Goal: Task Accomplishment & Management: Manage account settings

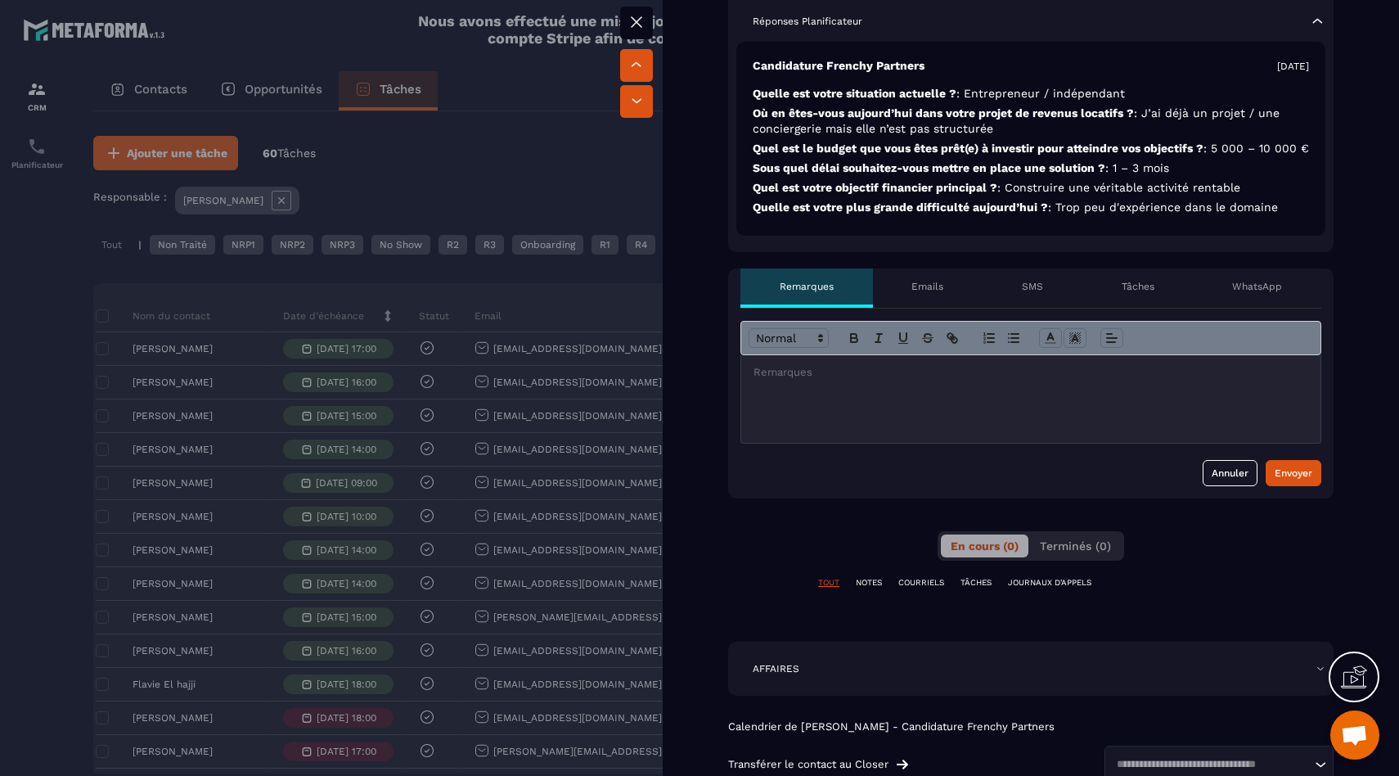
scroll to position [537, 0]
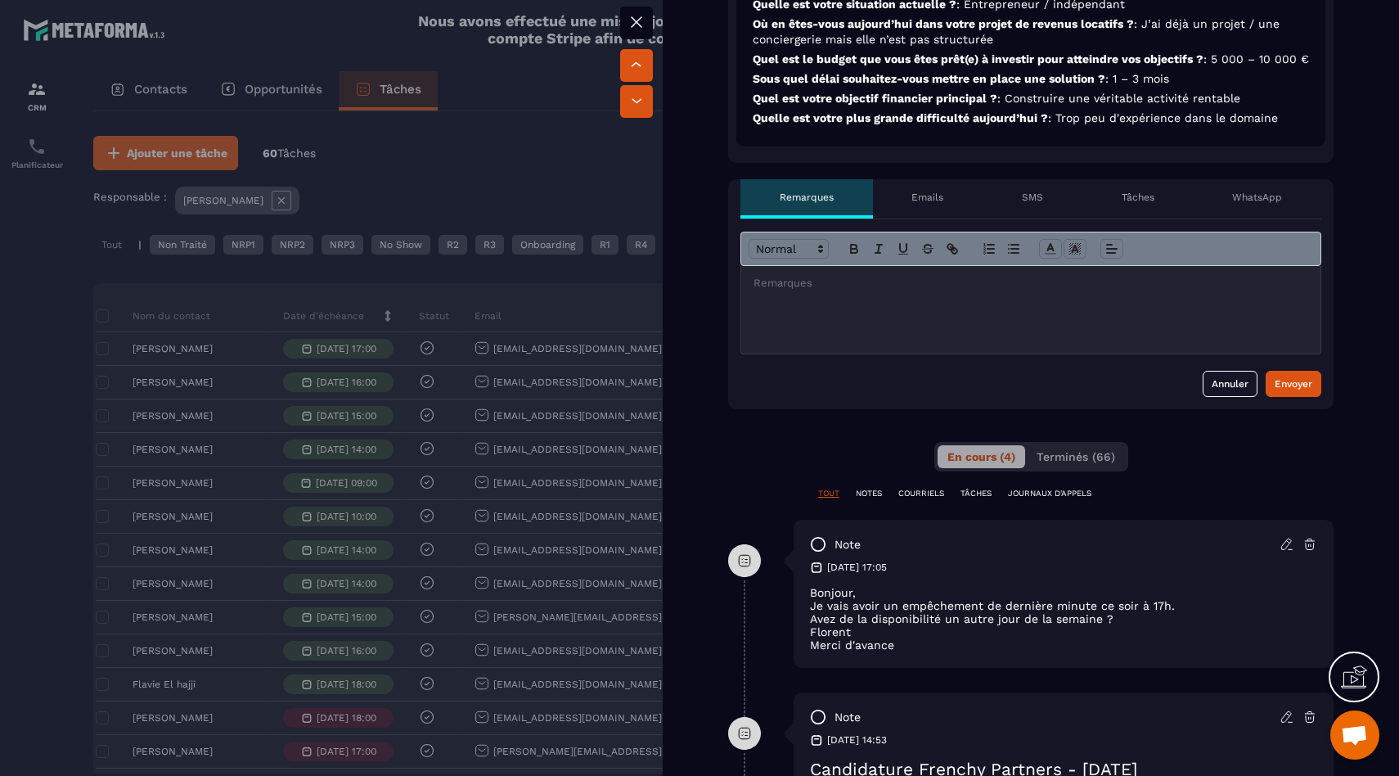
click at [957, 353] on div at bounding box center [1030, 310] width 579 height 88
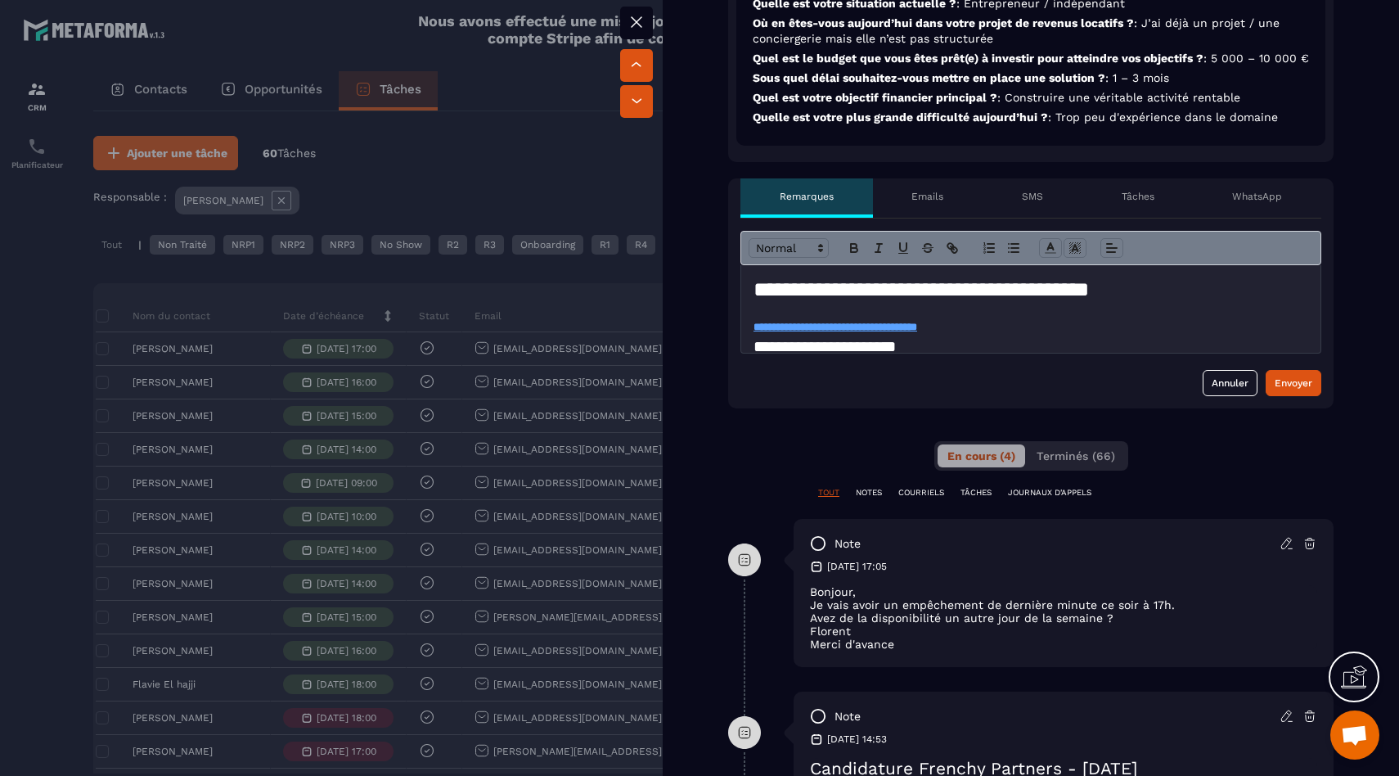
scroll to position [605, 0]
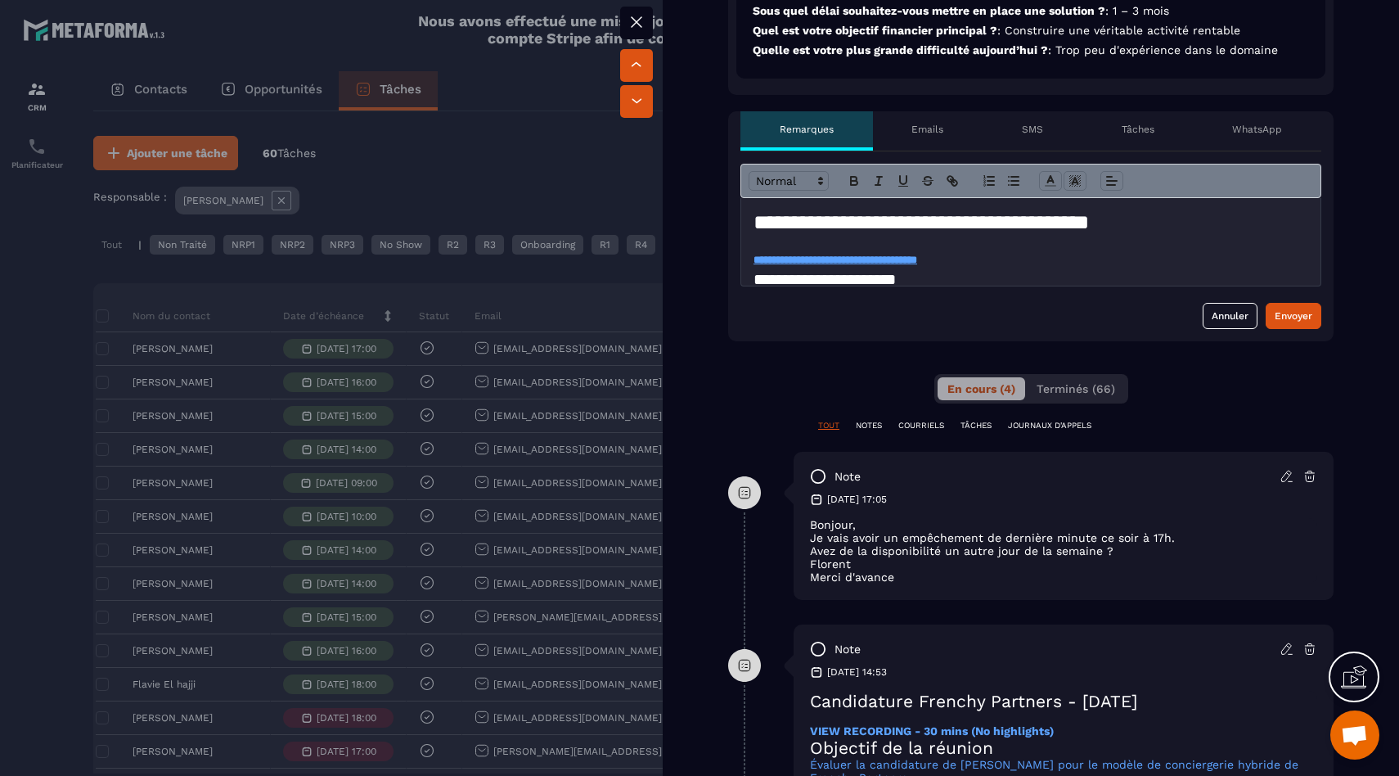
click at [1286, 341] on div "**********" at bounding box center [1030, 246] width 605 height 190
click at [1286, 329] on button "Envoyer" at bounding box center [1294, 316] width 56 height 26
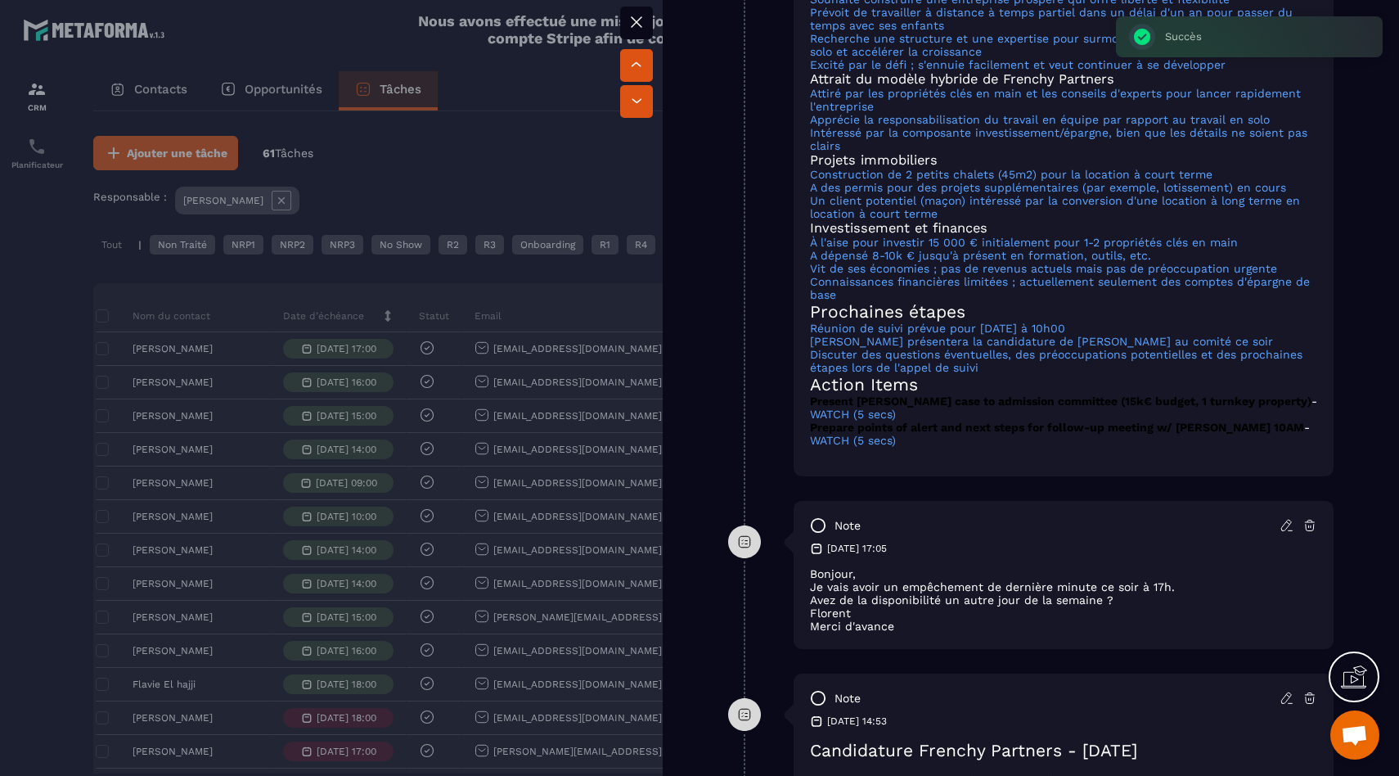
scroll to position [1602, 0]
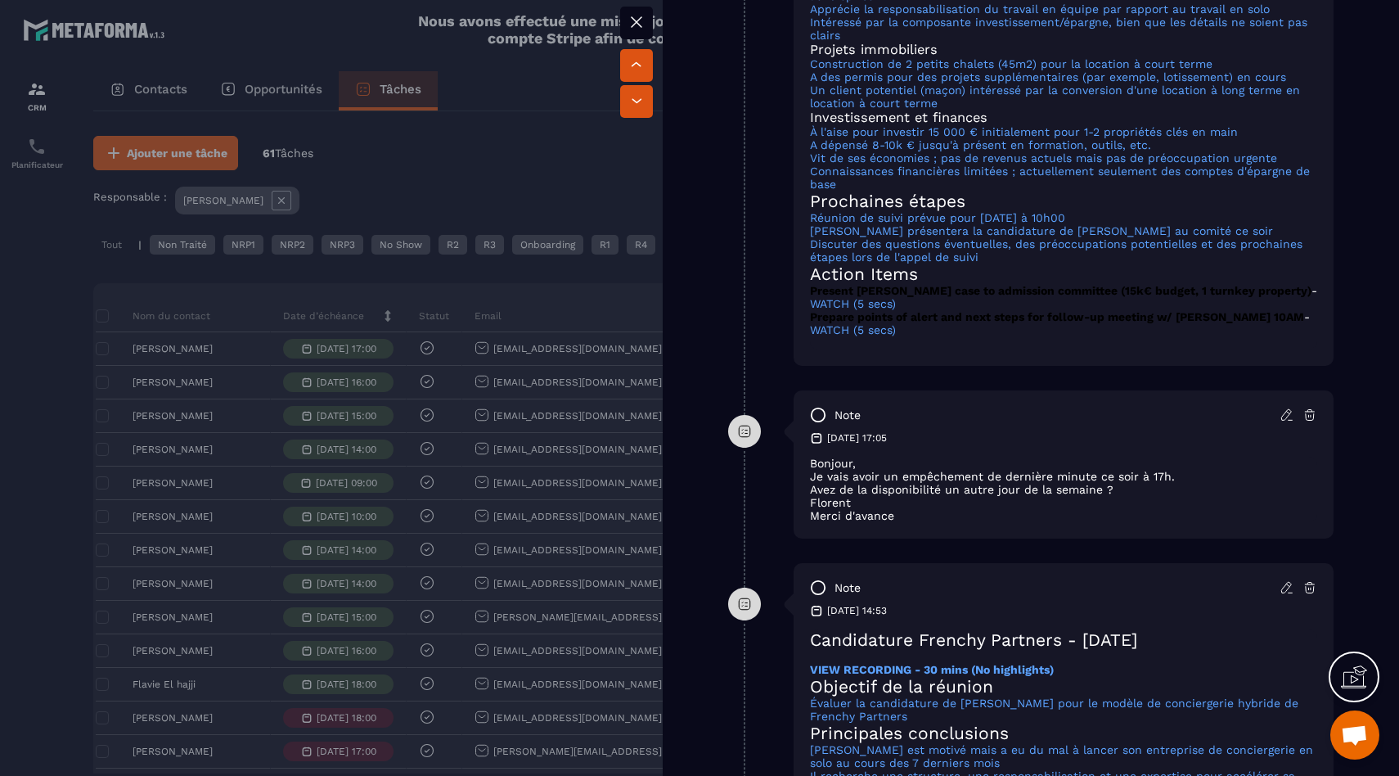
click at [981, 522] on p "Merci d'avance" at bounding box center [1063, 515] width 507 height 13
drag, startPoint x: 918, startPoint y: 542, endPoint x: 808, endPoint y: 495, distance: 119.4
click at [808, 495] on div "note [DATE] 17:05 Bonjour, [PERSON_NAME] vais avoir un empêchement de dernière …" at bounding box center [1064, 464] width 540 height 148
copy div "Bonjour, Je vais avoir un empêchement de dernière minute ce soir à 17h. Avez de…"
click at [1299, 422] on div at bounding box center [1298, 414] width 38 height 15
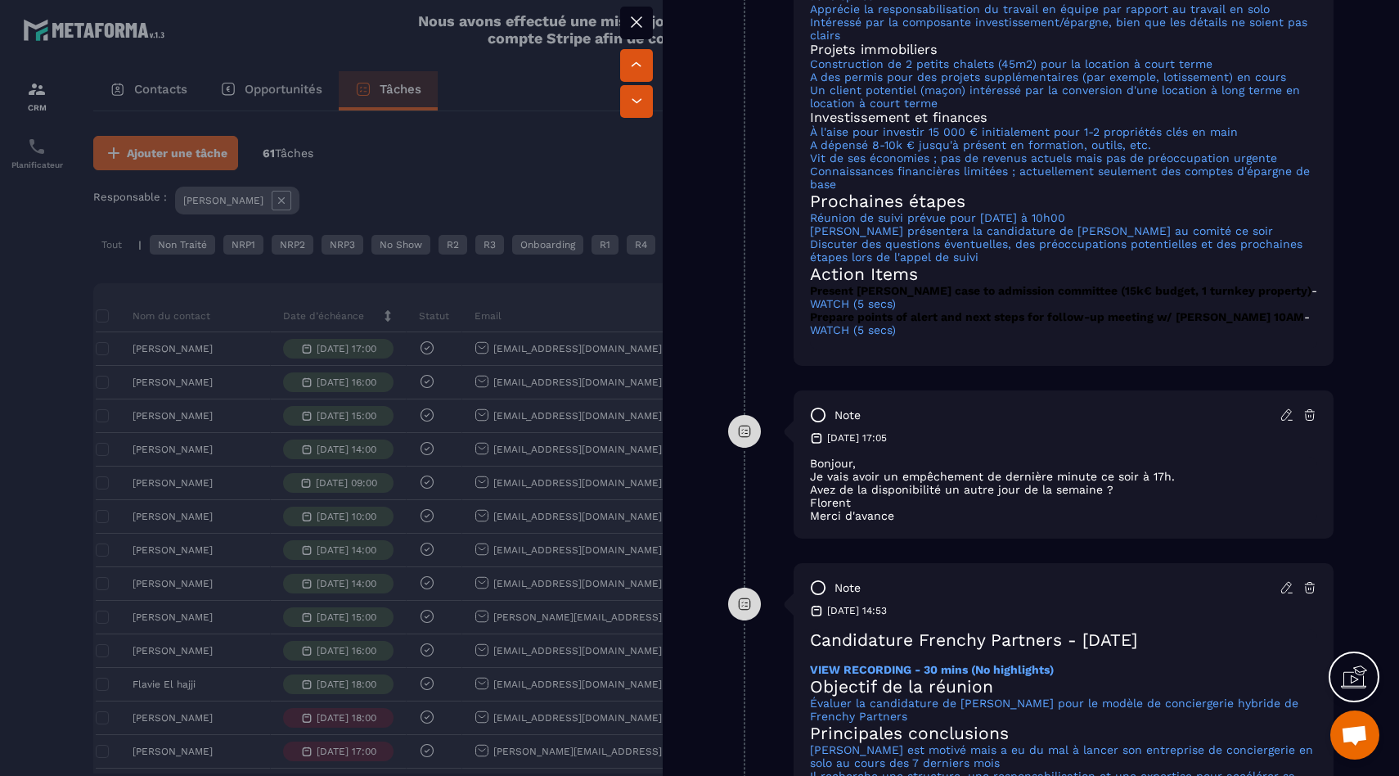
click at [1302, 422] on icon at bounding box center [1309, 414] width 15 height 15
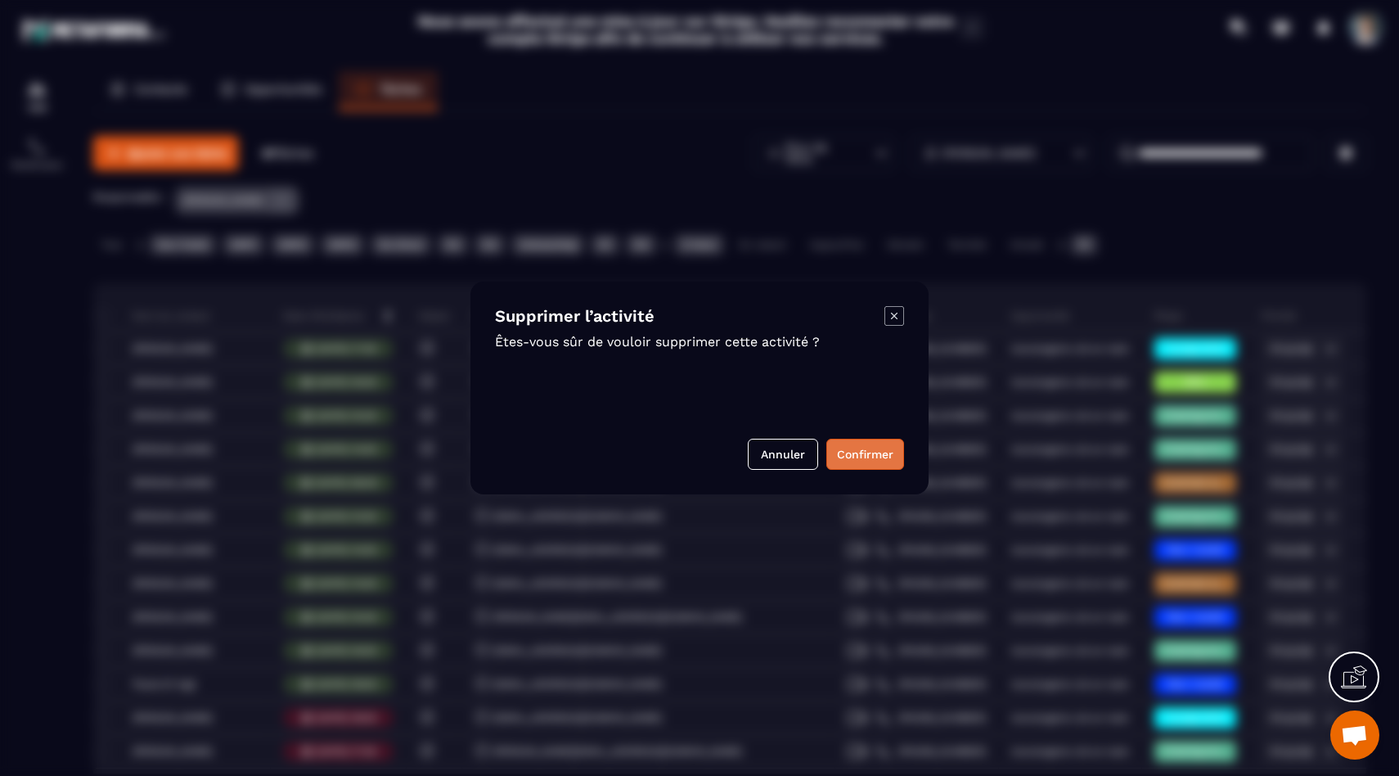
click at [861, 455] on button "Confirmer" at bounding box center [865, 453] width 78 height 31
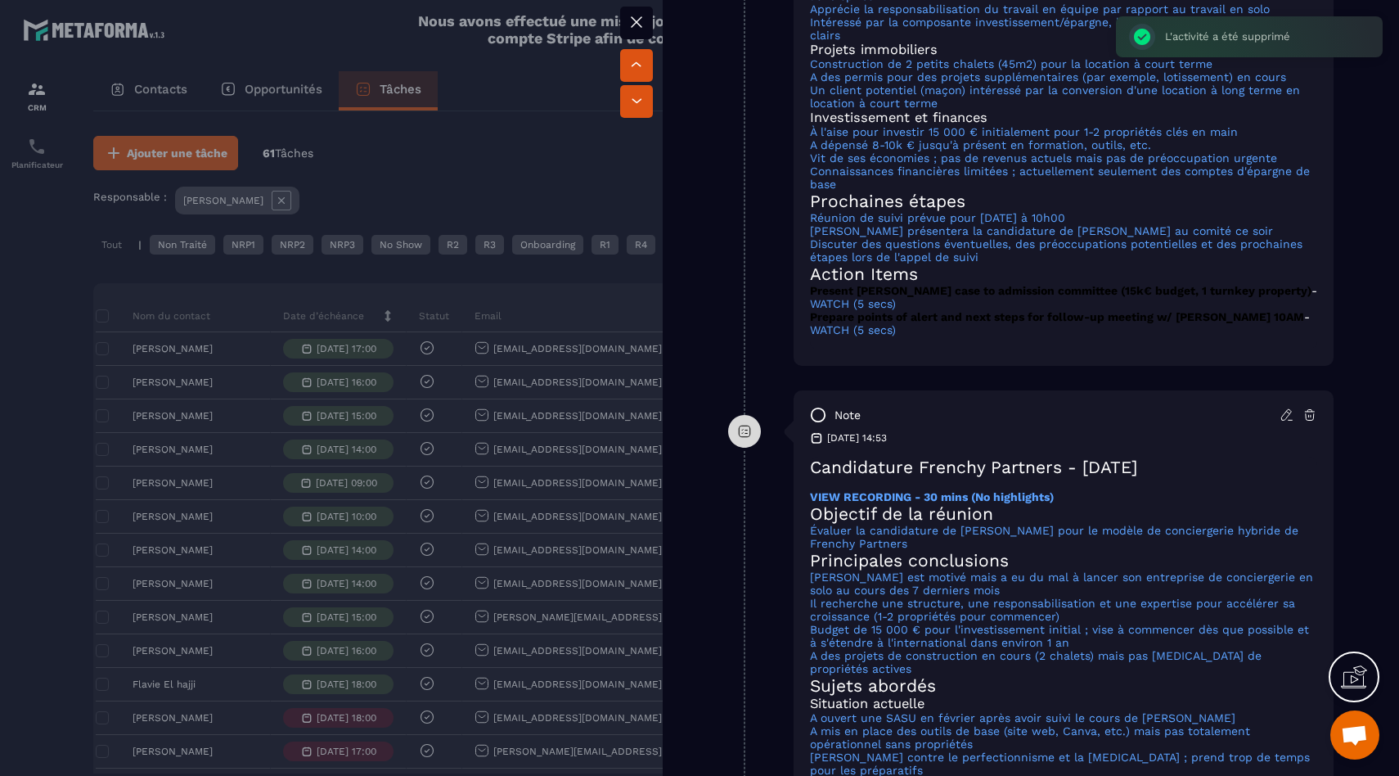
click at [555, 454] on div at bounding box center [699, 388] width 1399 height 776
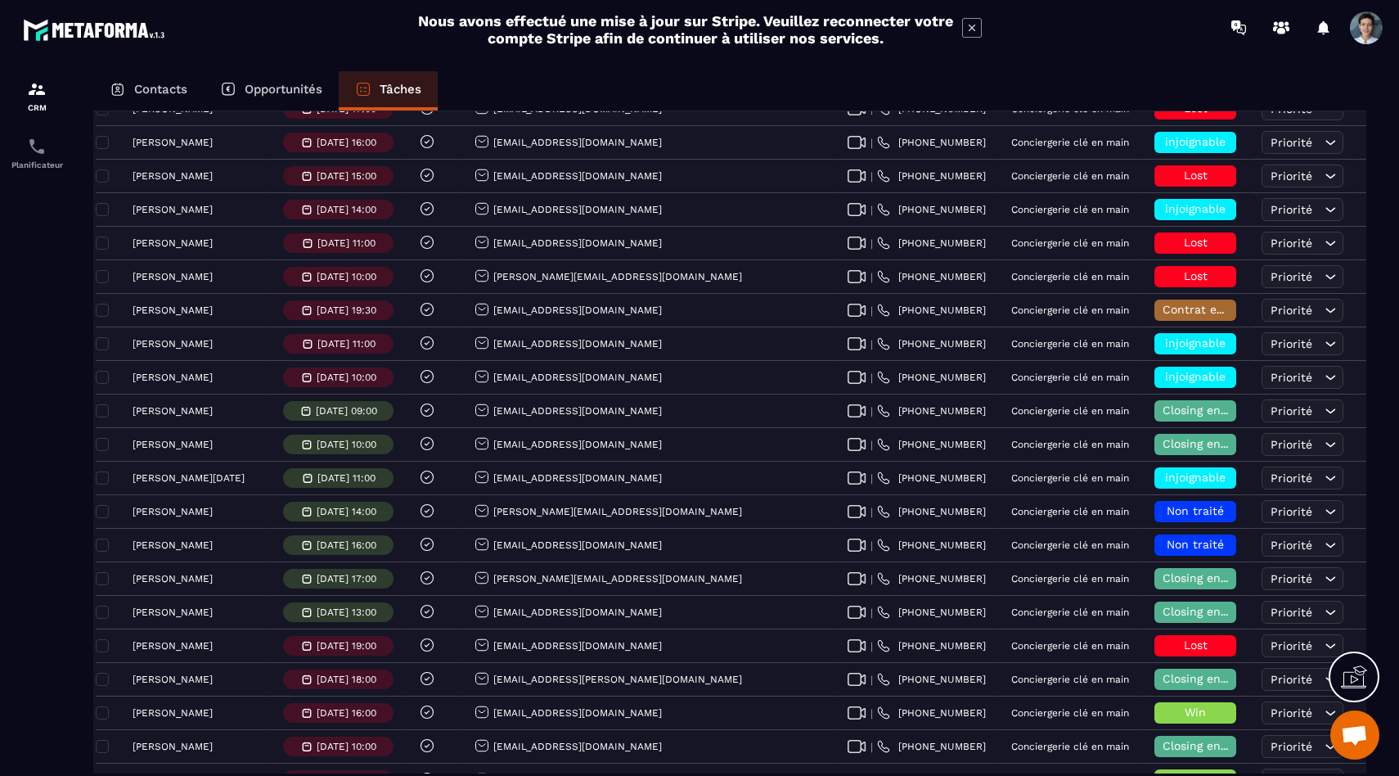
scroll to position [992, 0]
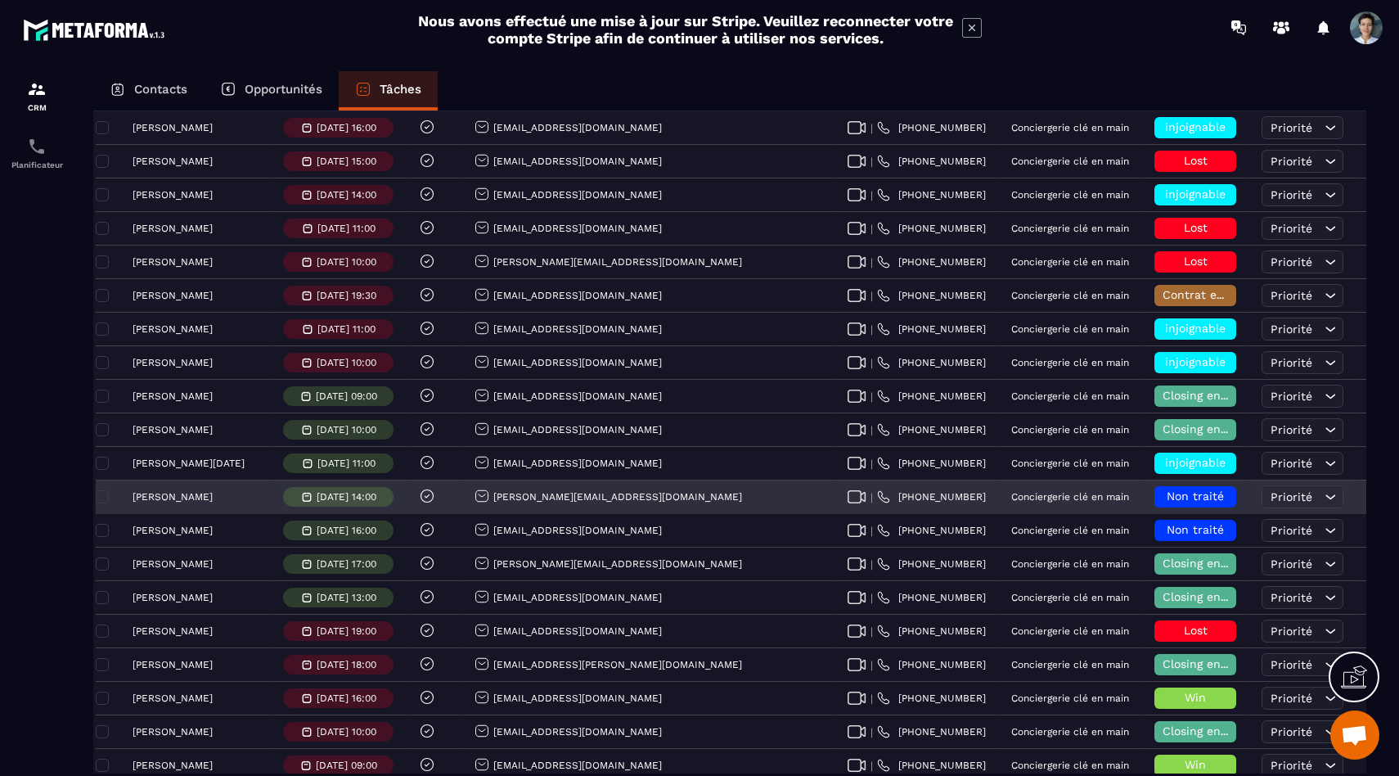
click at [201, 502] on div "[PERSON_NAME]" at bounding box center [183, 497] width 175 height 34
click at [1167, 497] on span "Non traité" at bounding box center [1195, 495] width 57 height 13
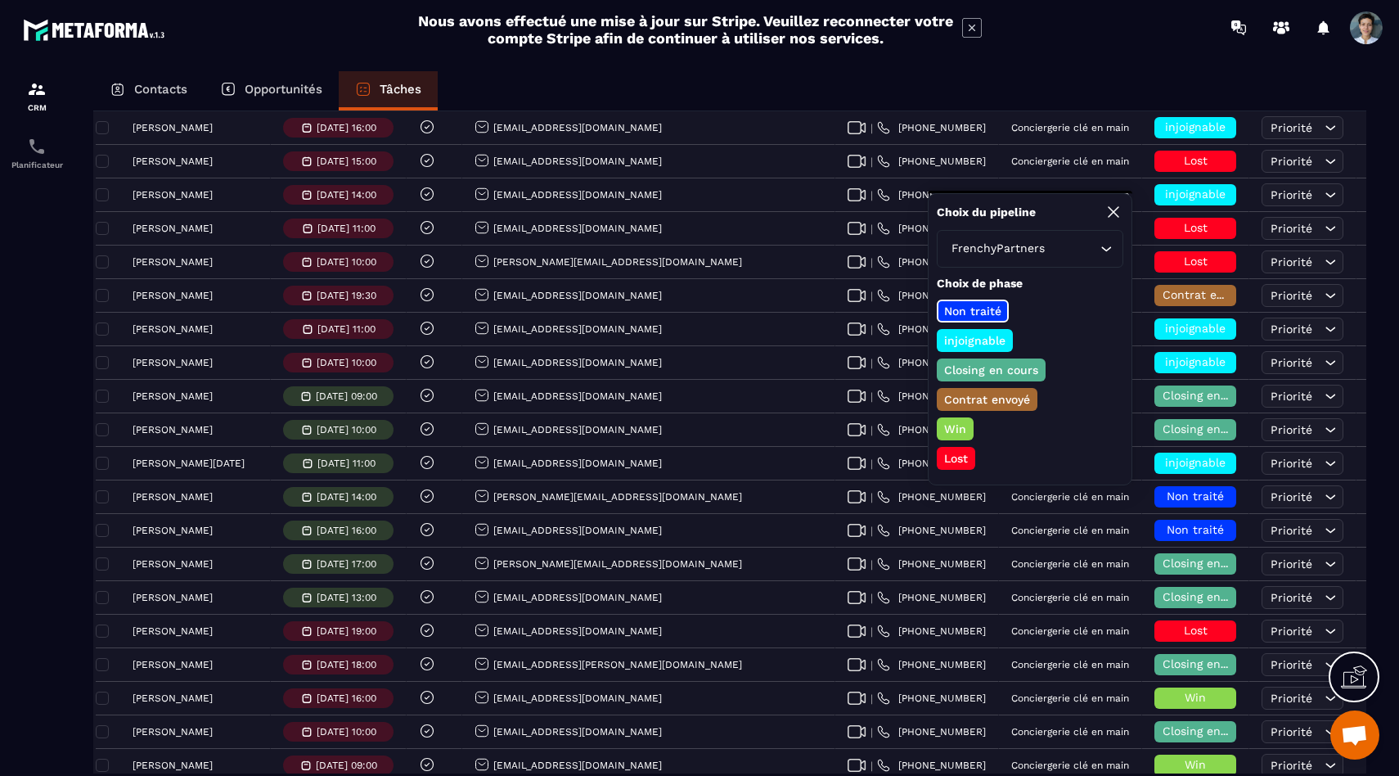
click at [991, 363] on p "Closing en cours" at bounding box center [991, 370] width 99 height 16
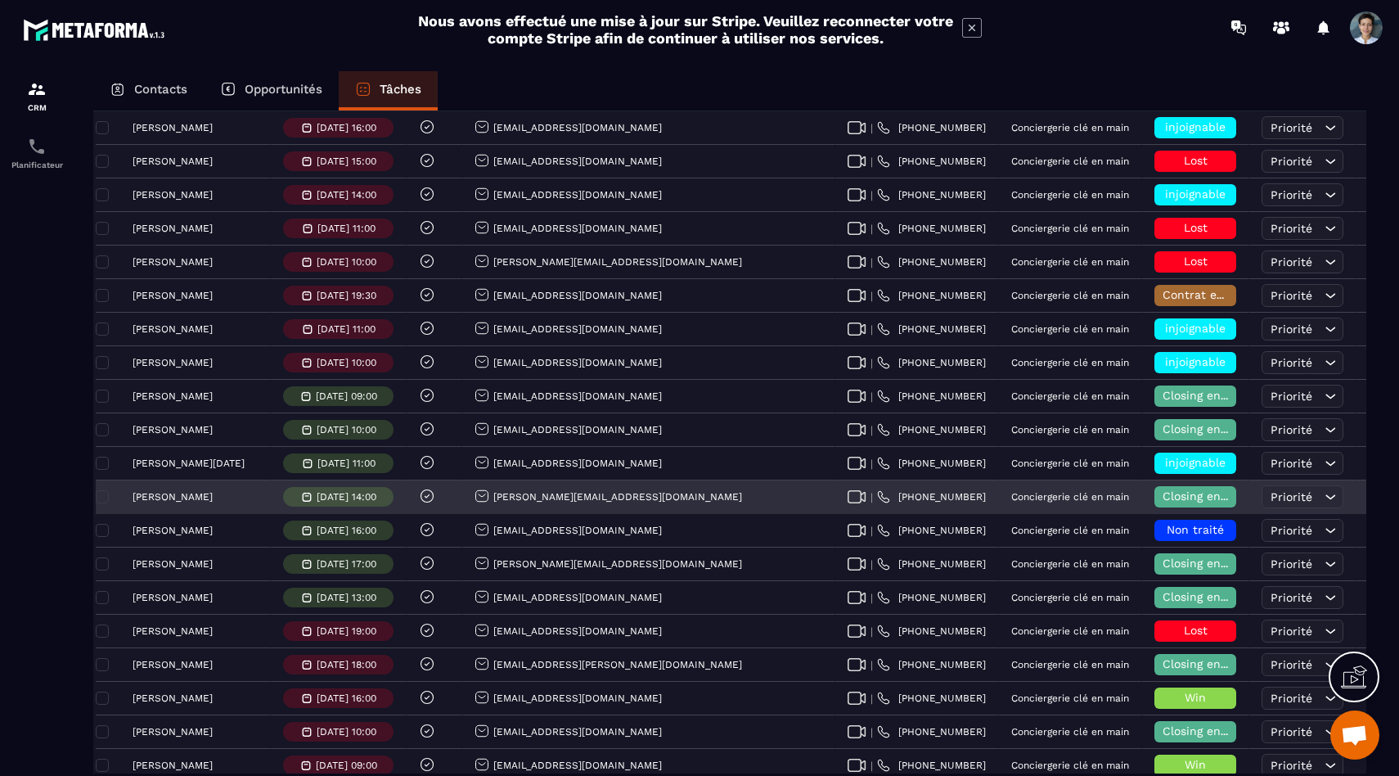
click at [1377, 499] on span "Non Traité" at bounding box center [1411, 496] width 69 height 13
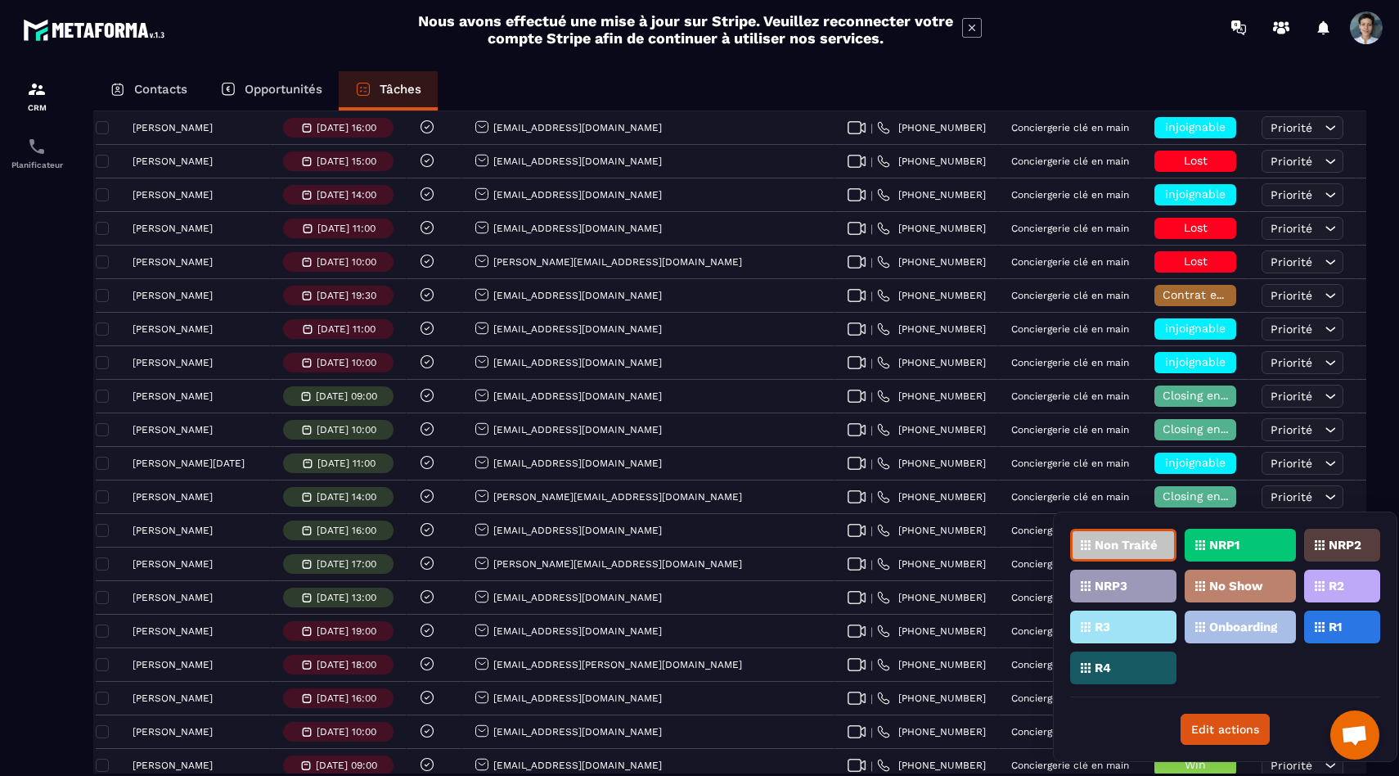
click at [1351, 588] on div "R2" at bounding box center [1342, 585] width 76 height 33
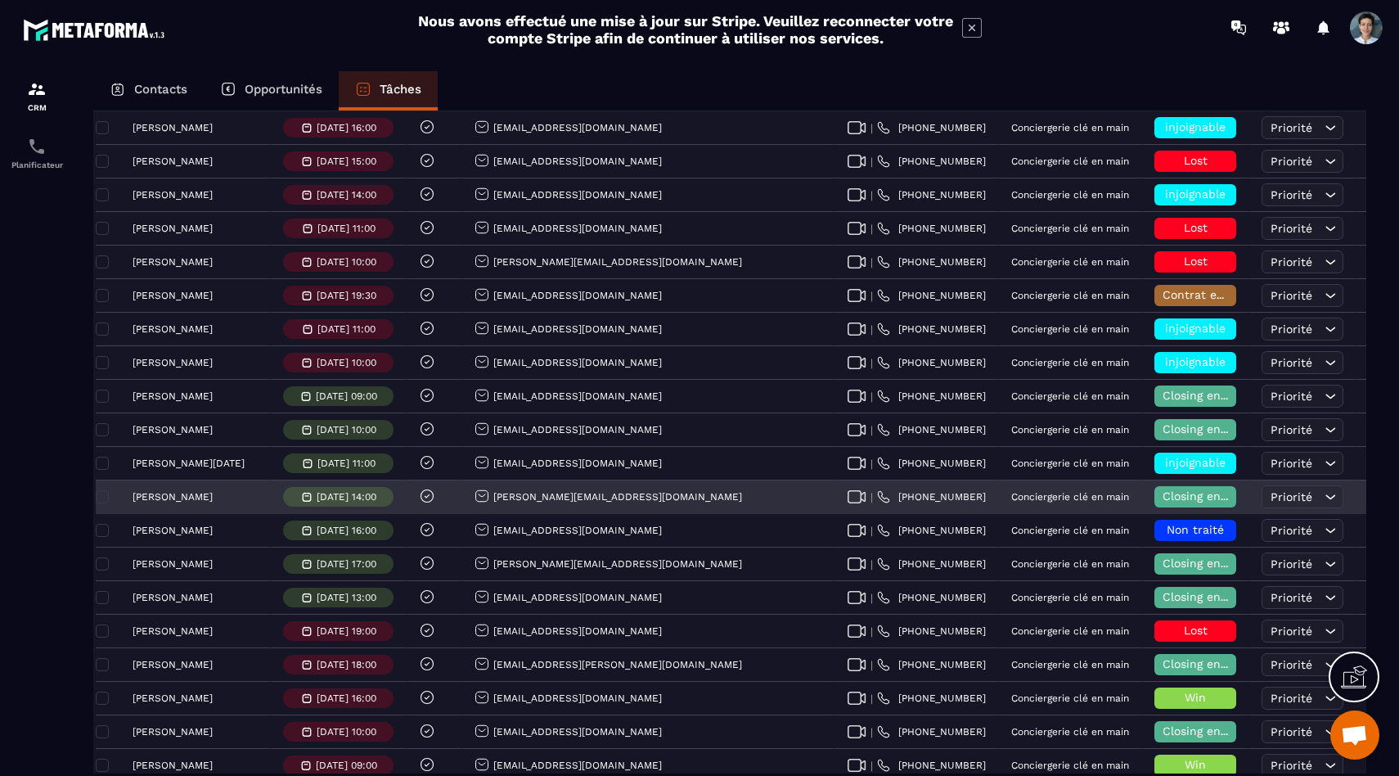
click at [182, 500] on p "[PERSON_NAME]" at bounding box center [173, 496] width 80 height 11
